Goal: Navigation & Orientation: Find specific page/section

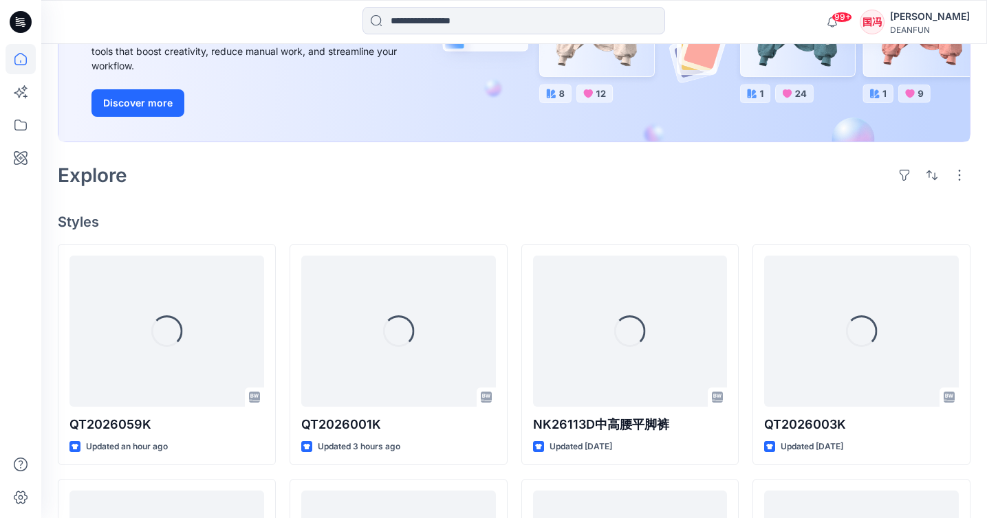
scroll to position [250, 0]
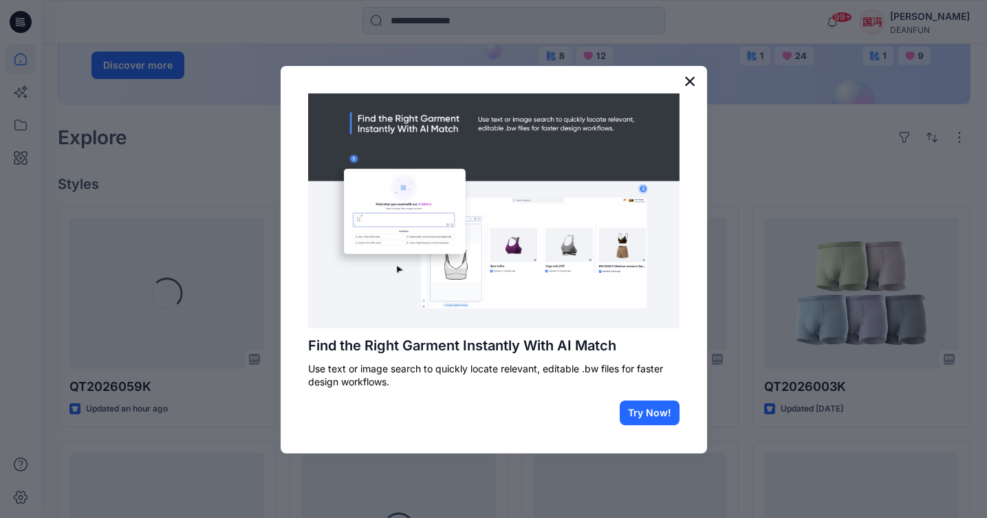
click at [693, 86] on button "×" at bounding box center [689, 81] width 13 height 22
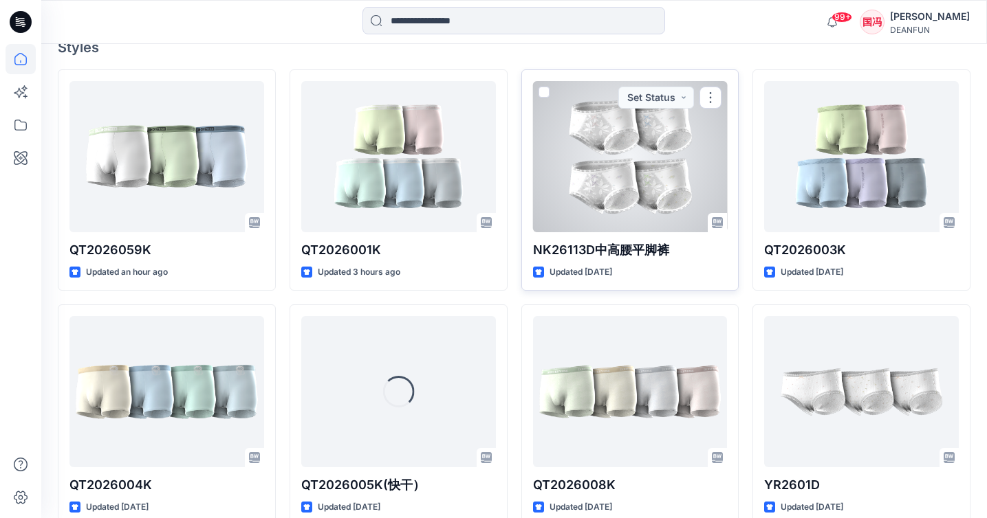
scroll to position [395, 0]
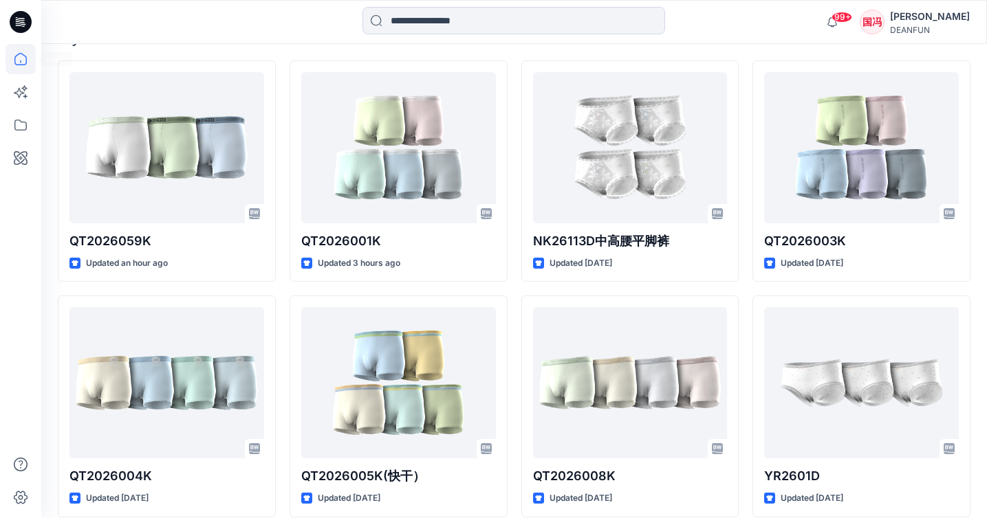
click at [21, 61] on icon at bounding box center [21, 59] width 30 height 30
click at [19, 124] on icon at bounding box center [21, 125] width 30 height 30
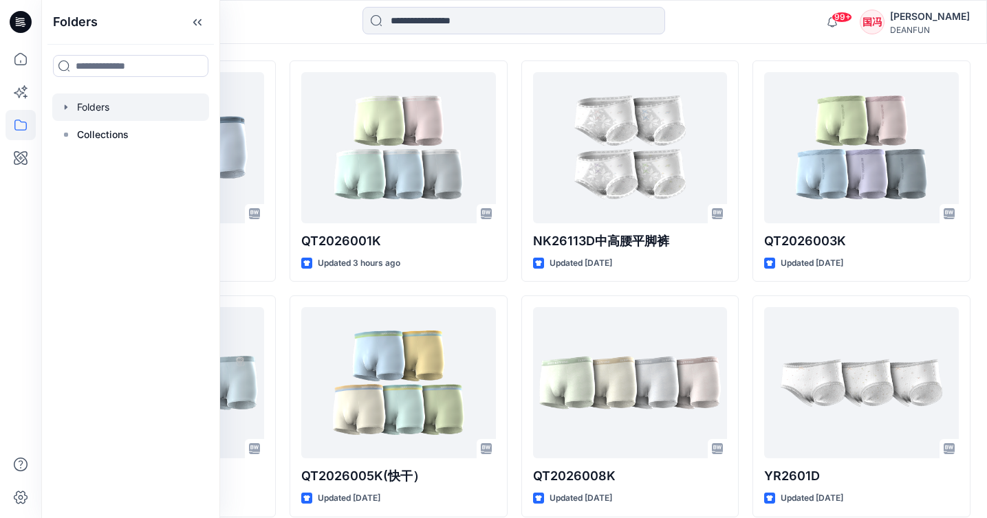
click at [131, 105] on div at bounding box center [130, 108] width 157 height 28
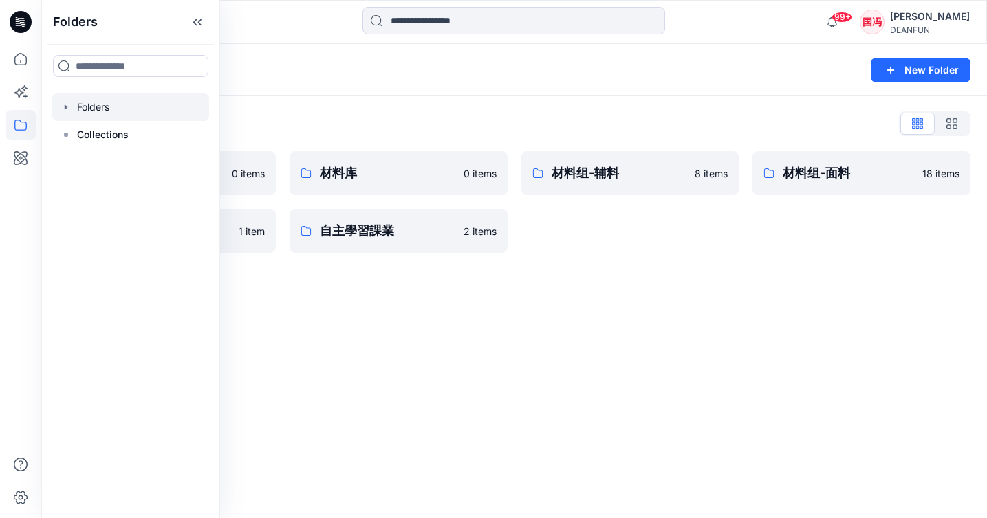
click at [309, 30] on div at bounding box center [514, 22] width 472 height 30
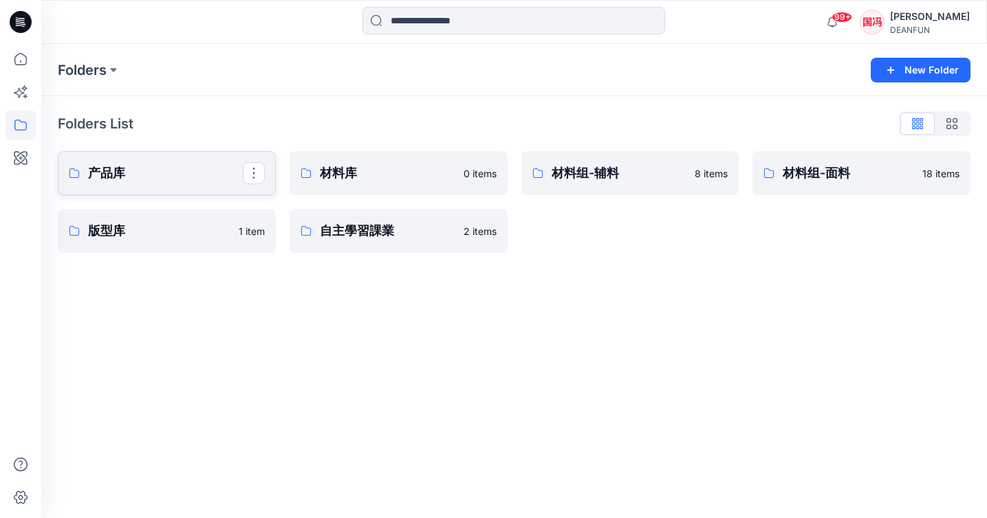
click at [166, 179] on p "产品库" at bounding box center [165, 173] width 155 height 19
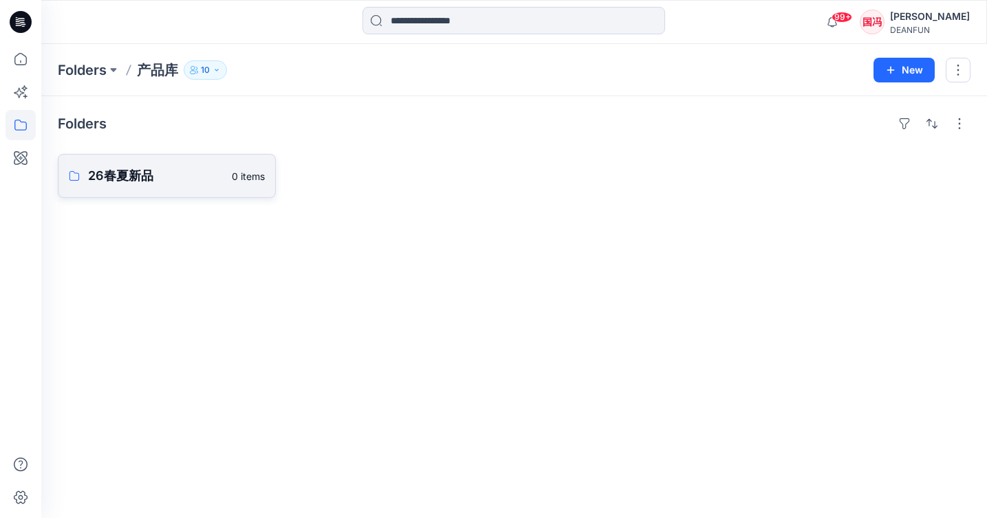
click at [192, 188] on link "26春夏新品 0 items" at bounding box center [167, 176] width 218 height 44
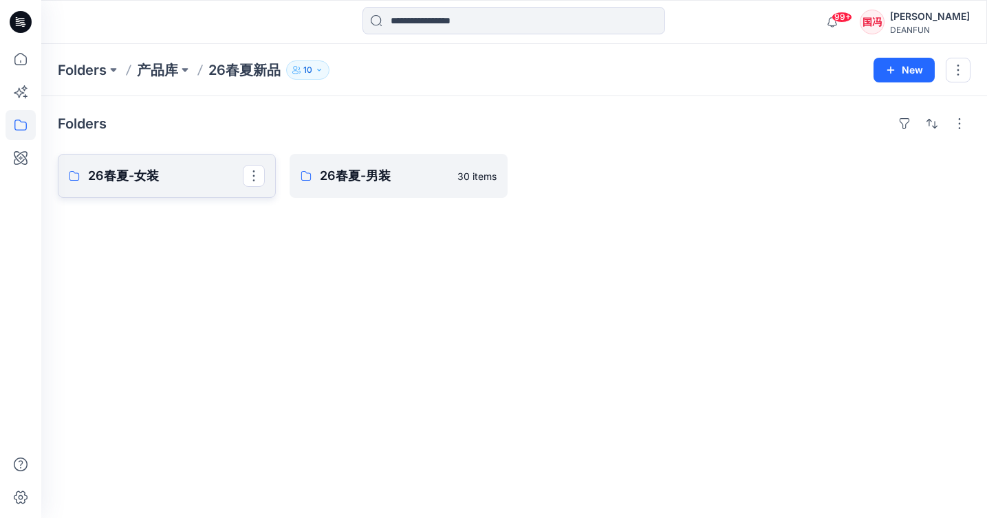
click at [167, 180] on p "26春夏-女装" at bounding box center [165, 175] width 155 height 19
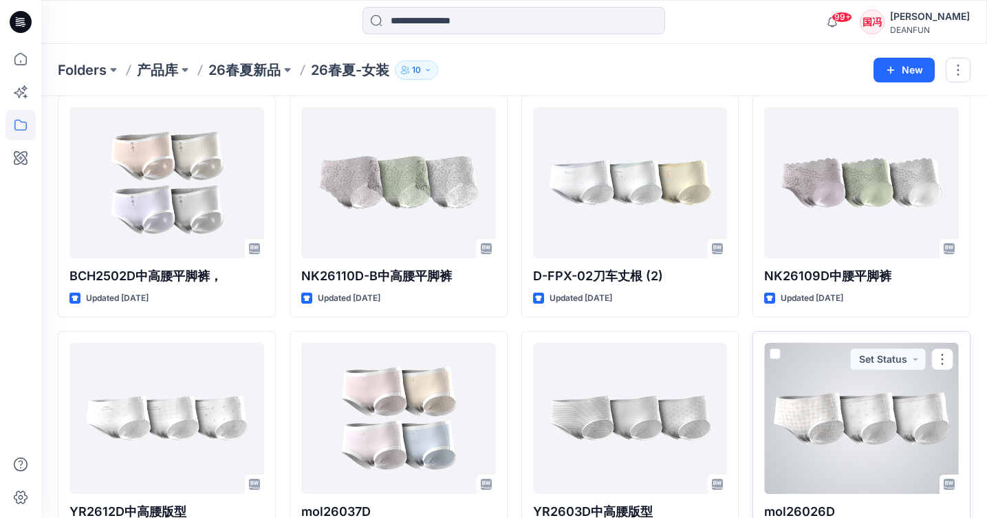
scroll to position [532, 0]
